Goal: Task Accomplishment & Management: Use online tool/utility

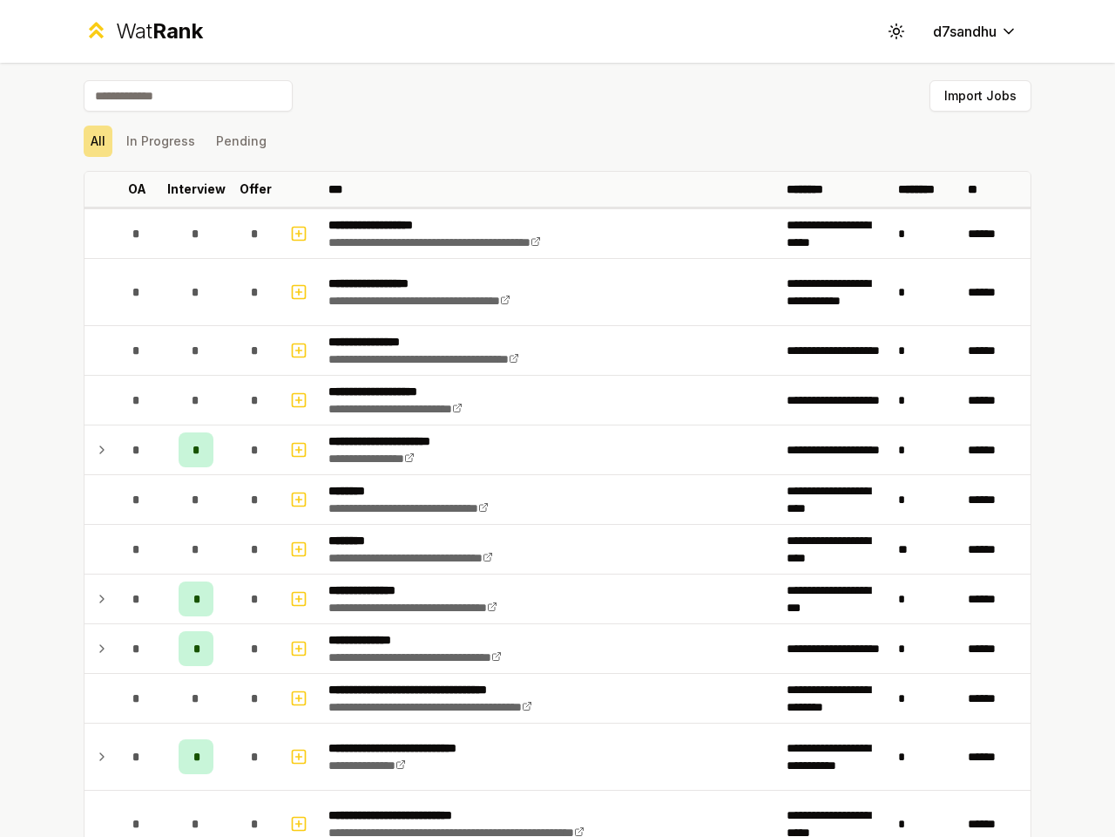
click at [889, 31] on icon at bounding box center [896, 31] width 17 height 17
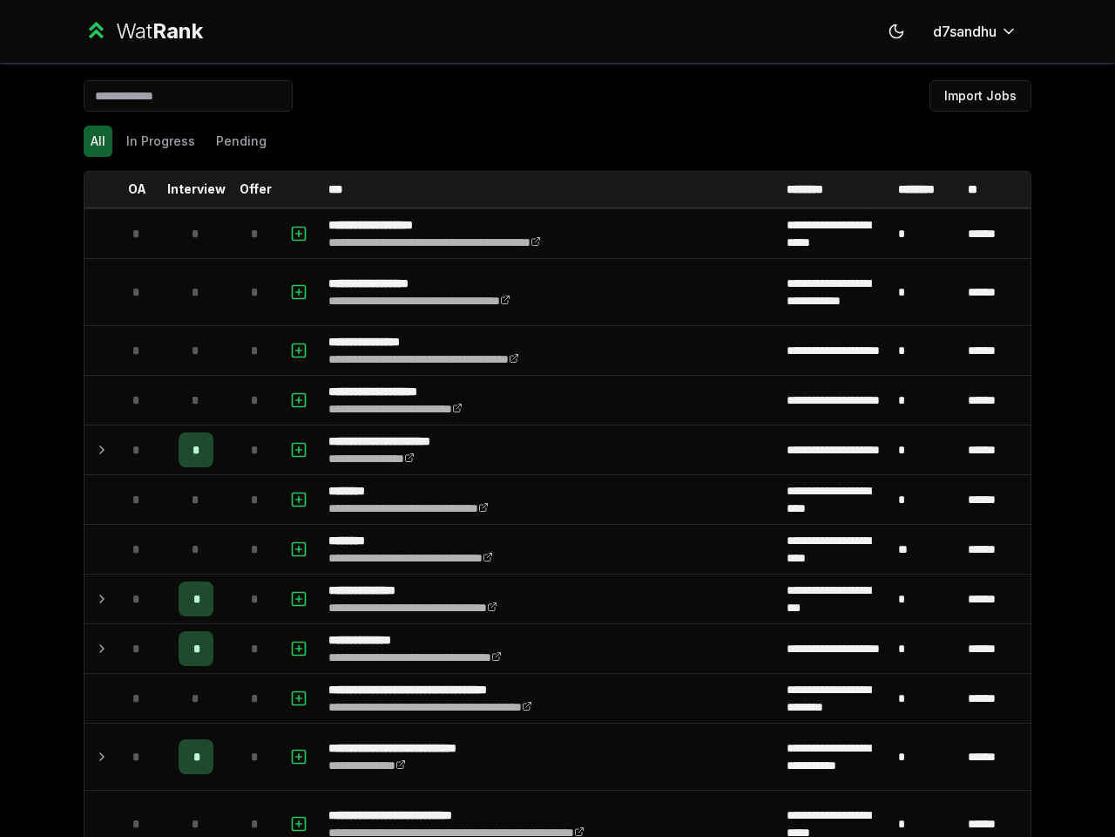
click at [973, 96] on button "Import Jobs" at bounding box center [981, 95] width 102 height 31
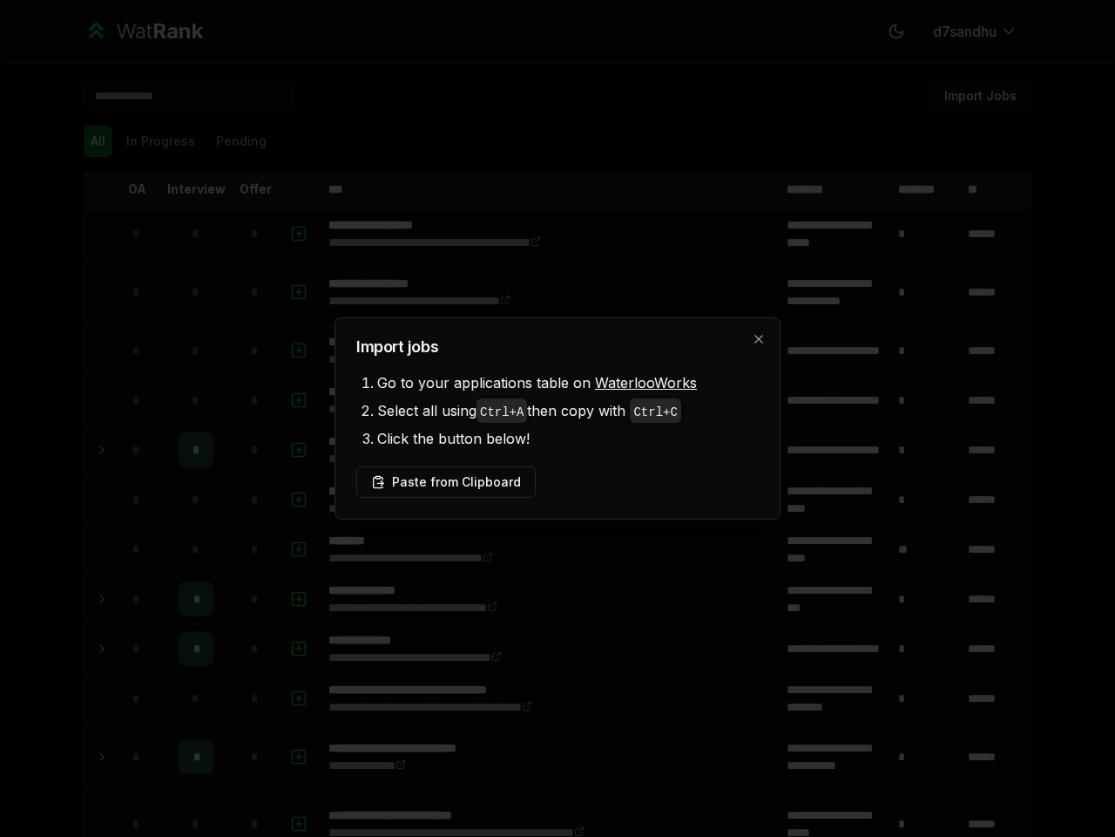
click at [91, 141] on div at bounding box center [557, 418] width 1115 height 837
click at [153, 141] on div at bounding box center [557, 418] width 1115 height 837
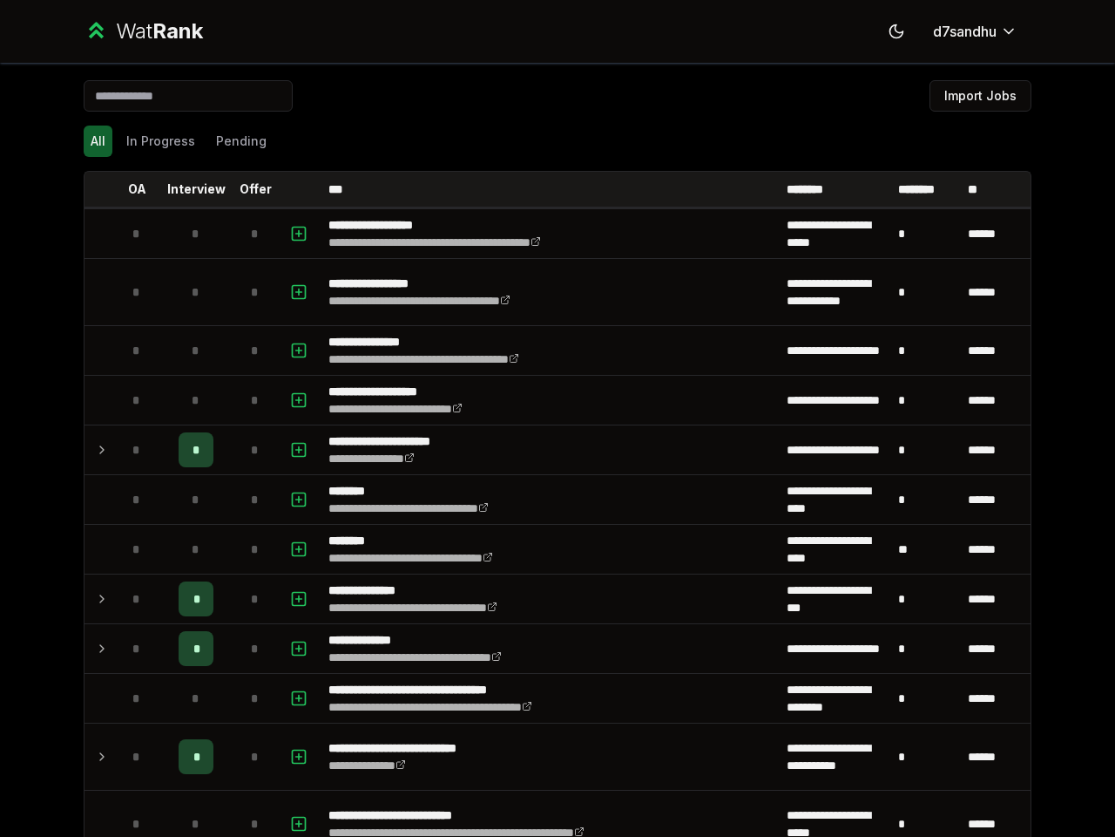
click at [234, 141] on button "Pending" at bounding box center [241, 140] width 64 height 31
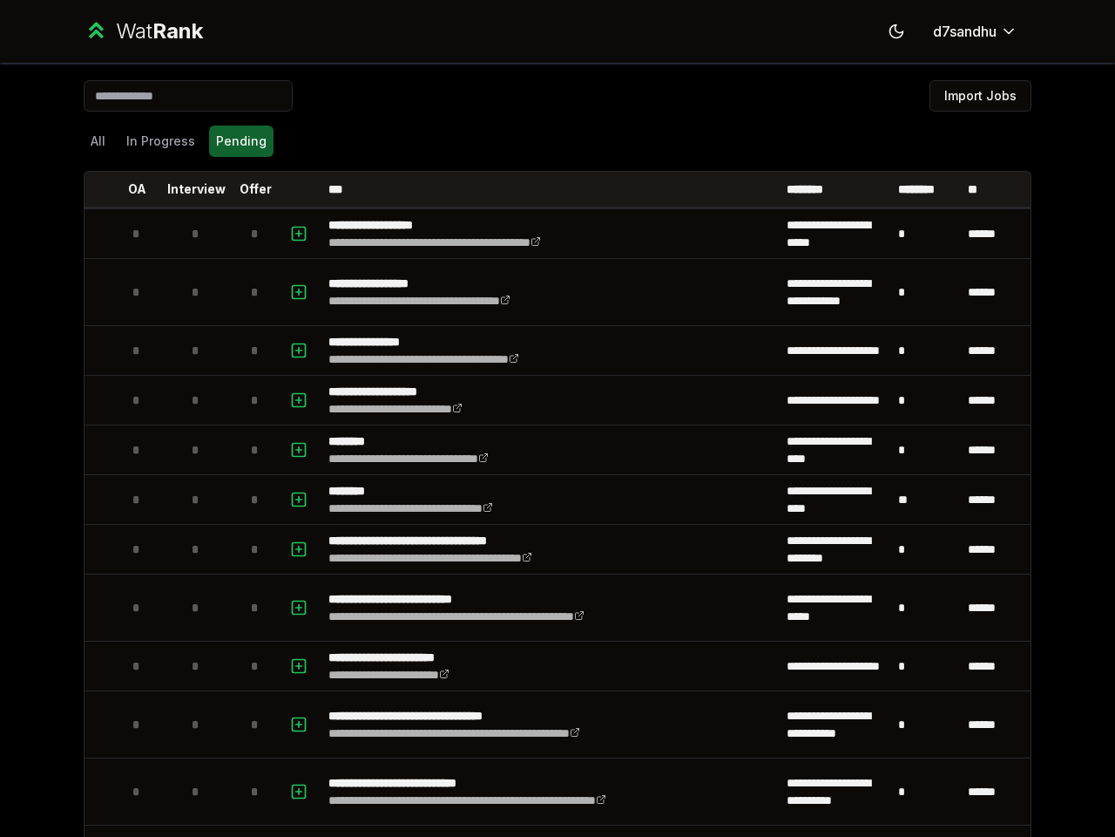
click at [92, 189] on th at bounding box center [99, 189] width 28 height 35
click at [130, 189] on p "OA" at bounding box center [137, 188] width 18 height 17
click at [189, 189] on p "Interview" at bounding box center [196, 188] width 58 height 17
click at [248, 189] on p "Offer" at bounding box center [256, 188] width 32 height 17
click at [294, 189] on th at bounding box center [301, 189] width 42 height 35
